Goal: Task Accomplishment & Management: Complete application form

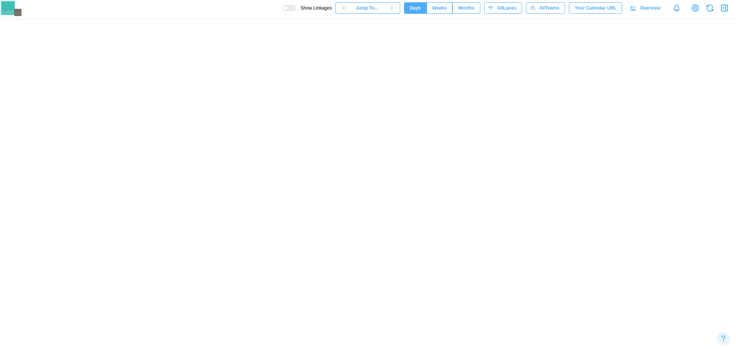
scroll to position [0, 3045]
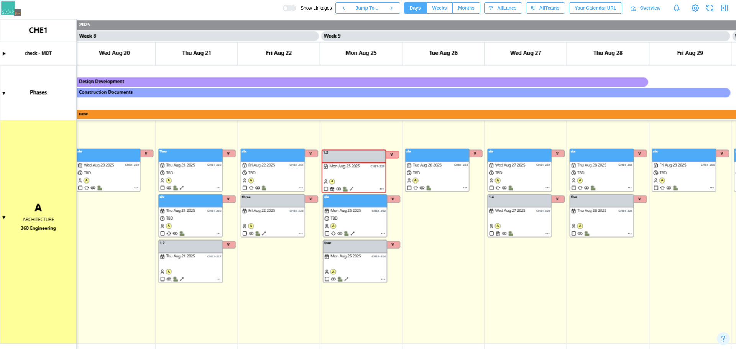
drag, startPoint x: 648, startPoint y: 1, endPoint x: 384, endPoint y: 246, distance: 360.7
click at [436, 254] on canvas at bounding box center [368, 184] width 736 height 330
click at [275, 249] on canvas at bounding box center [368, 184] width 736 height 330
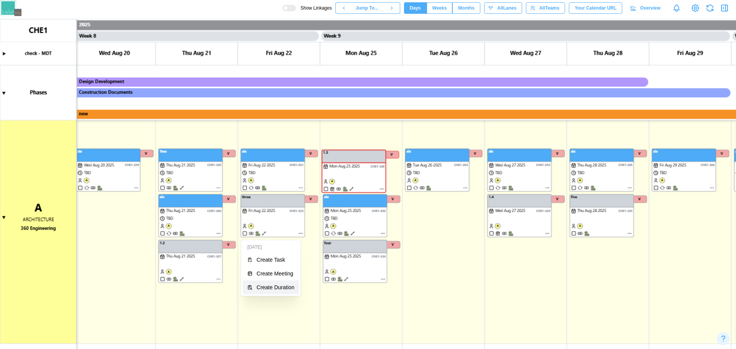
click at [272, 283] on button "Create Duration" at bounding box center [271, 288] width 56 height 14
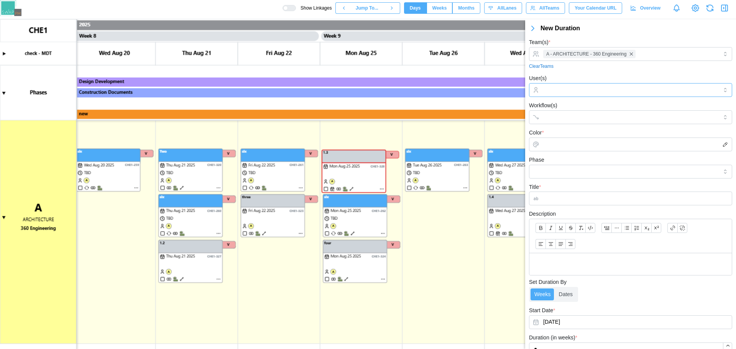
click at [599, 95] on div at bounding box center [629, 90] width 177 height 13
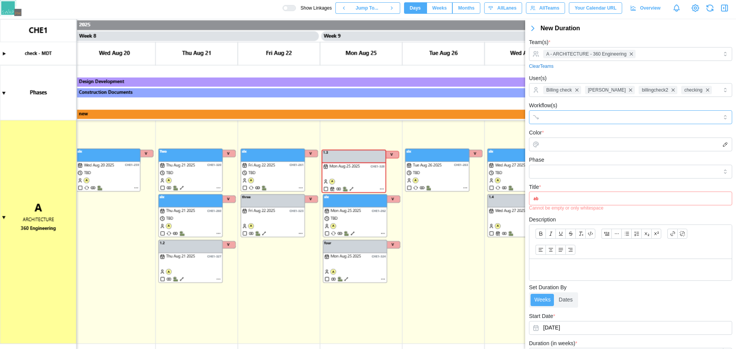
click at [578, 120] on input "Workflow(s)" at bounding box center [623, 117] width 161 height 6
click at [574, 151] on input "Color *" at bounding box center [630, 145] width 203 height 14
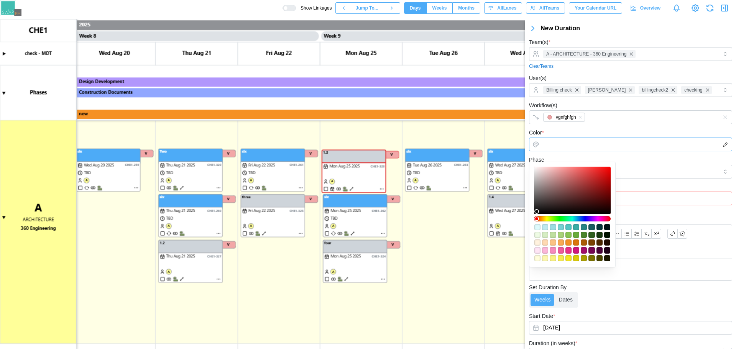
type input "*******"
click at [537, 172] on div at bounding box center [572, 190] width 71 height 42
click at [605, 149] on input "*******" at bounding box center [630, 145] width 203 height 14
click at [641, 176] on input "Phase" at bounding box center [630, 172] width 203 height 14
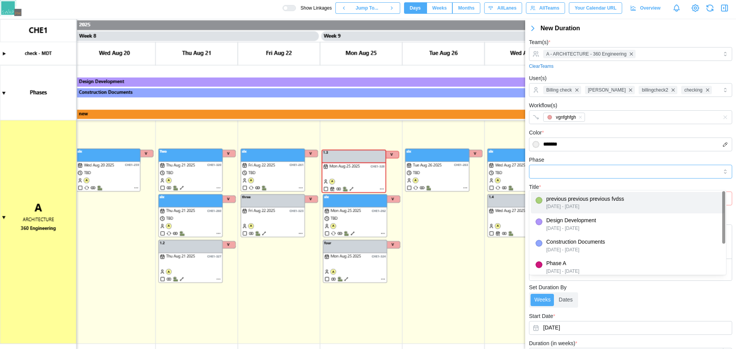
type input "**********"
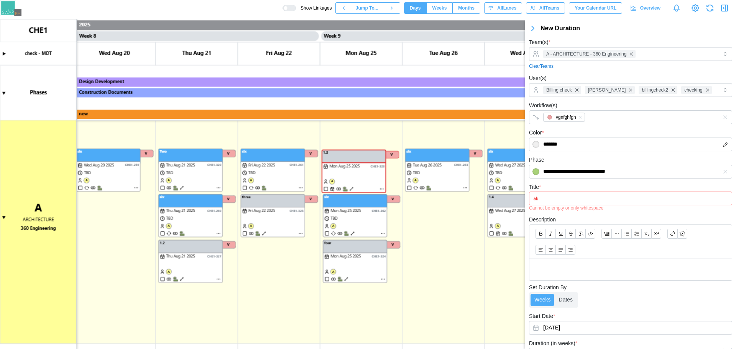
click at [584, 205] on input "Title *" at bounding box center [630, 199] width 203 height 14
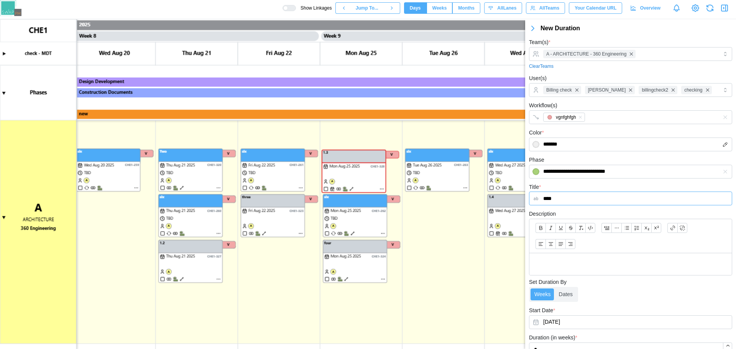
type input "****"
click at [576, 268] on p at bounding box center [630, 264] width 190 height 10
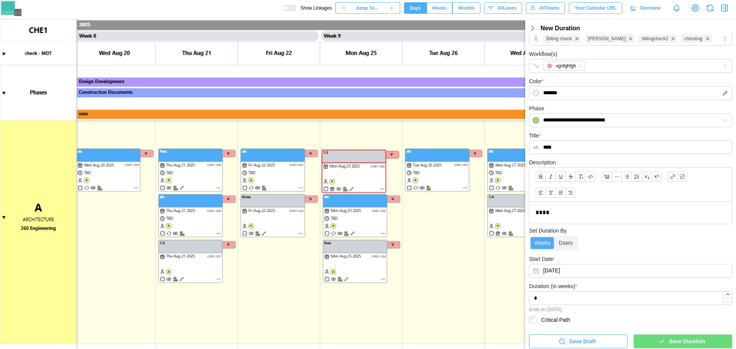
scroll to position [63, 0]
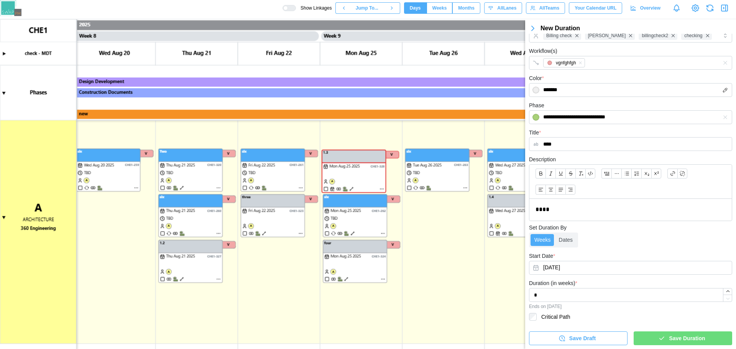
click at [687, 332] on span "Save Duration" at bounding box center [687, 338] width 36 height 13
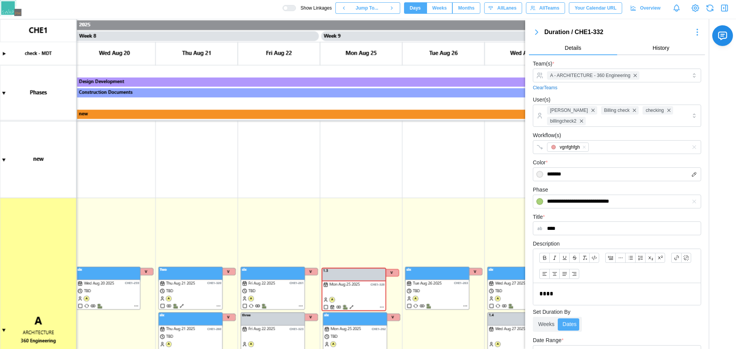
scroll to position [310, 0]
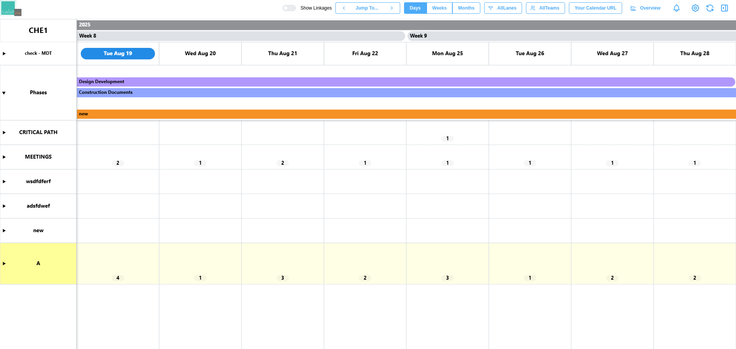
scroll to position [0, 2966]
click at [3, 263] on canvas at bounding box center [368, 184] width 736 height 330
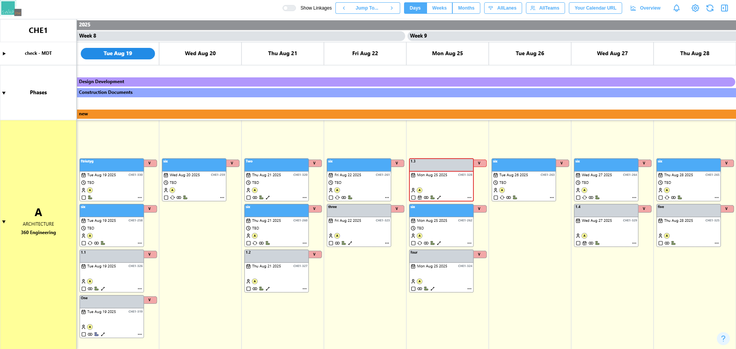
scroll to position [163, 0]
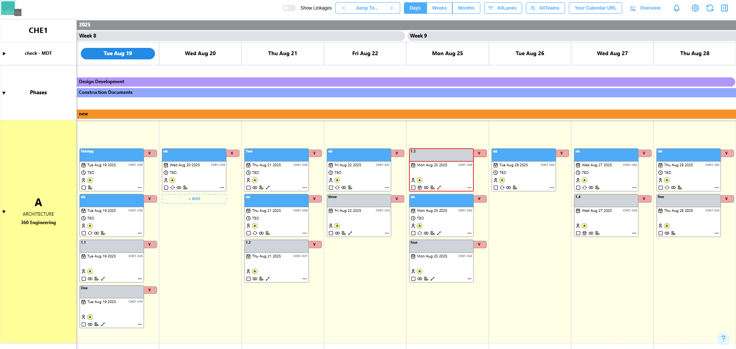
click at [193, 200] on canvas at bounding box center [368, 184] width 736 height 330
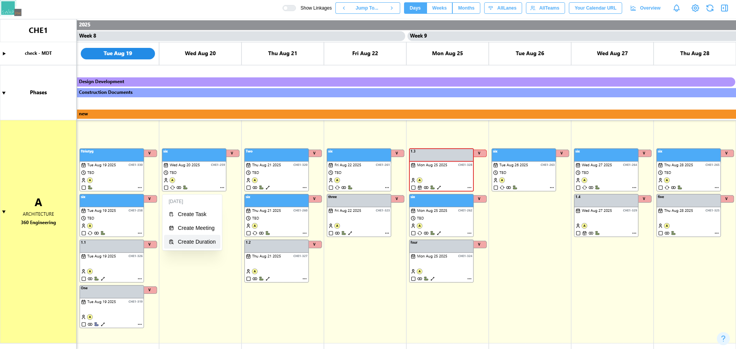
click at [195, 237] on button "Create Duration" at bounding box center [192, 242] width 56 height 14
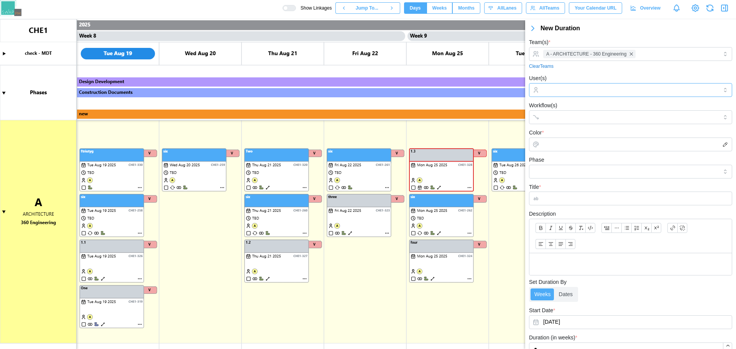
click at [547, 92] on input "User(s)" at bounding box center [630, 90] width 175 height 6
click at [605, 93] on input "User(s)" at bounding box center [630, 90] width 175 height 6
click at [590, 90] on input "User(s)" at bounding box center [630, 90] width 175 height 6
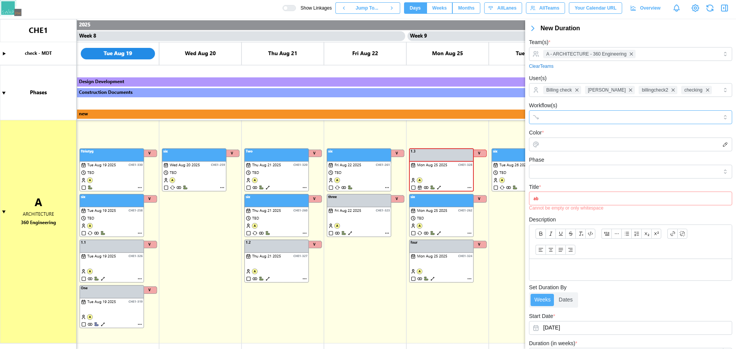
click at [578, 120] on input "Workflow(s)" at bounding box center [623, 117] width 161 height 6
click at [563, 151] on input "Color *" at bounding box center [630, 145] width 203 height 14
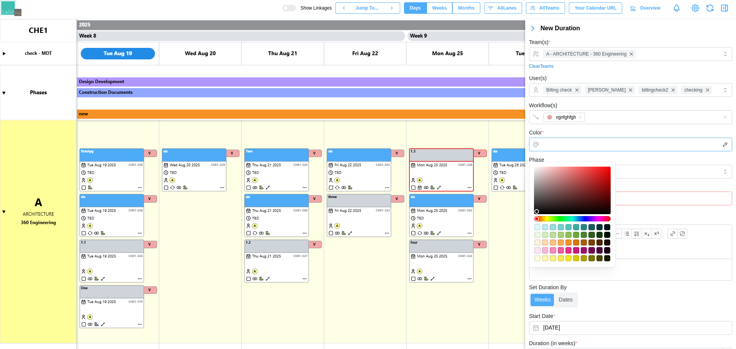
click at [552, 189] on div at bounding box center [572, 190] width 71 height 42
type input "*******"
click at [668, 179] on input "Phase" at bounding box center [630, 172] width 203 height 14
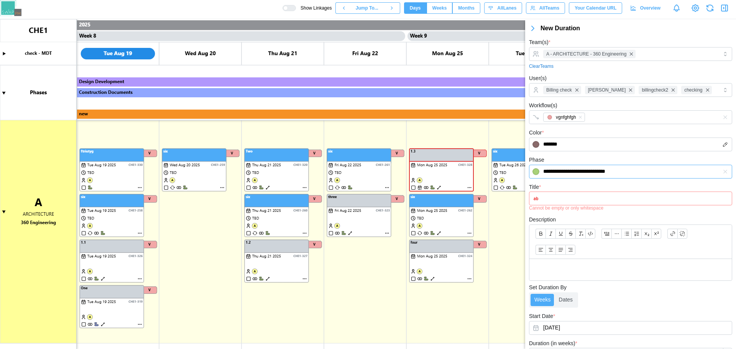
type input "**********"
click at [581, 205] on input "Title *" at bounding box center [630, 199] width 203 height 14
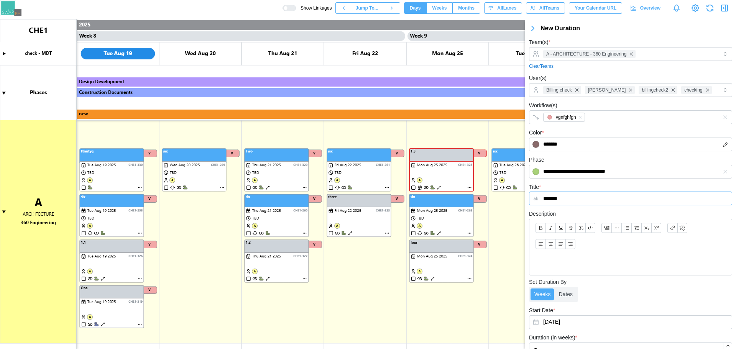
type input "*******"
click at [569, 266] on div at bounding box center [630, 264] width 202 height 22
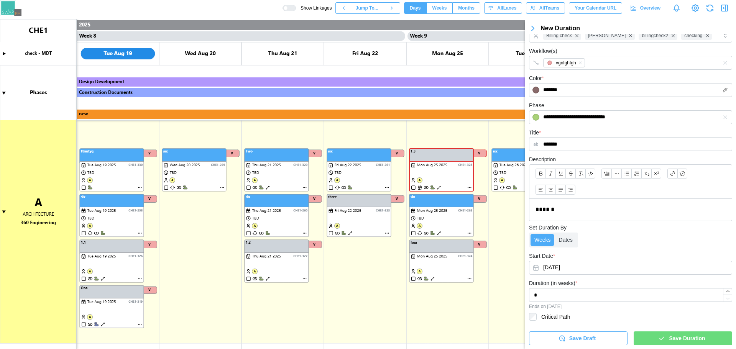
scroll to position [63, 0]
click at [712, 335] on div "Save Duration" at bounding box center [681, 338] width 86 height 13
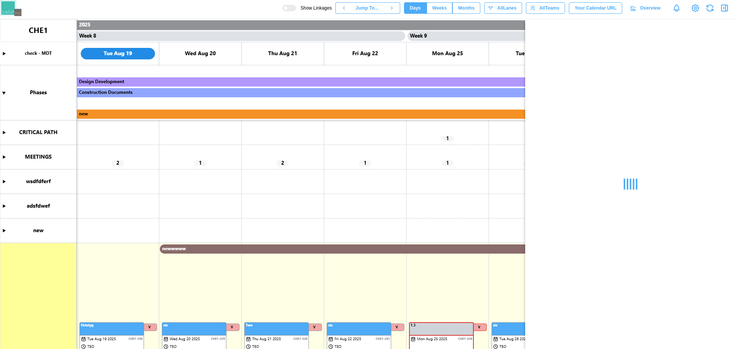
scroll to position [0, 0]
